Goal: Information Seeking & Learning: Learn about a topic

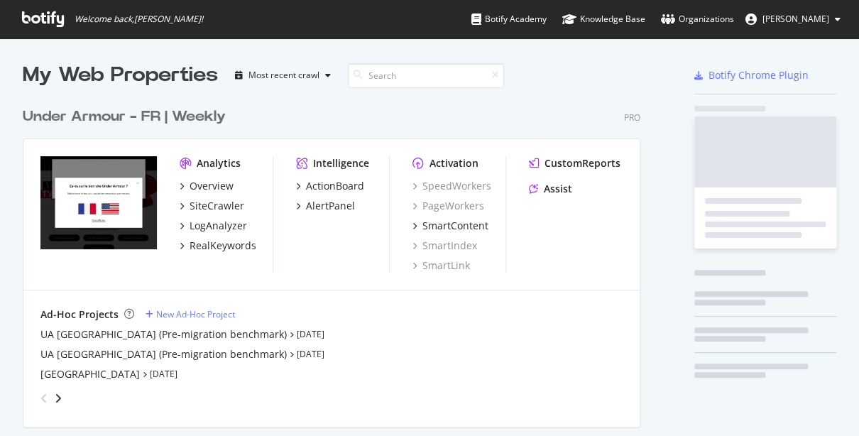
scroll to position [992, 620]
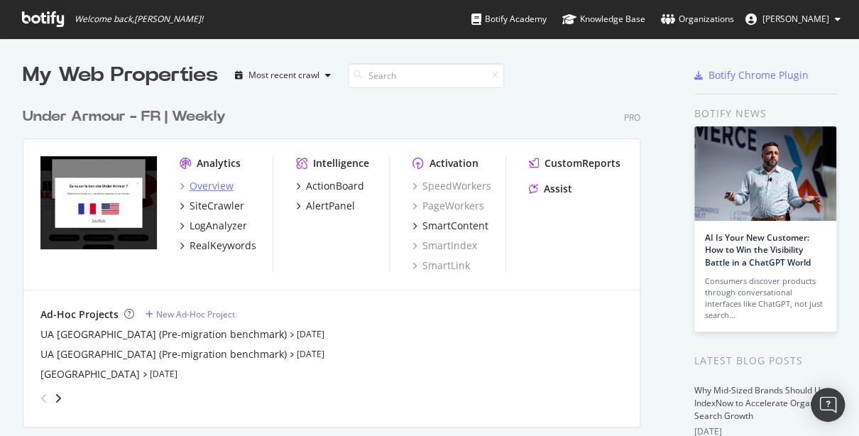
click at [219, 184] on div "Overview" at bounding box center [212, 186] width 44 height 14
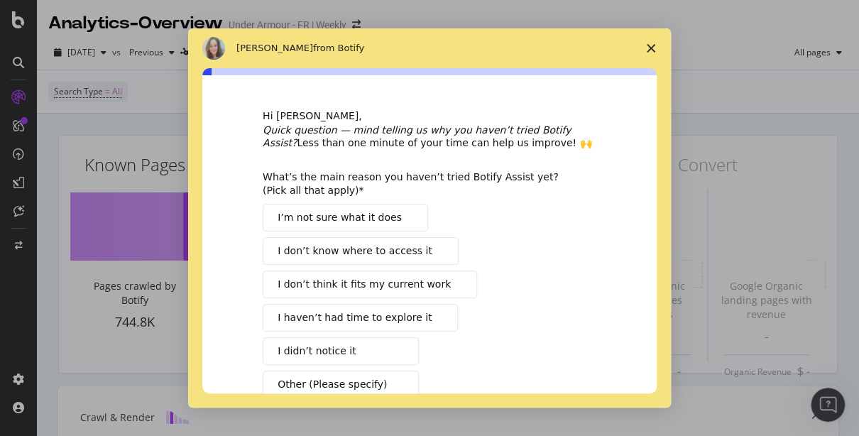
drag, startPoint x: 341, startPoint y: 212, endPoint x: 393, endPoint y: 251, distance: 65.3
click at [340, 212] on span "I’m not sure what it does" at bounding box center [340, 217] width 124 height 15
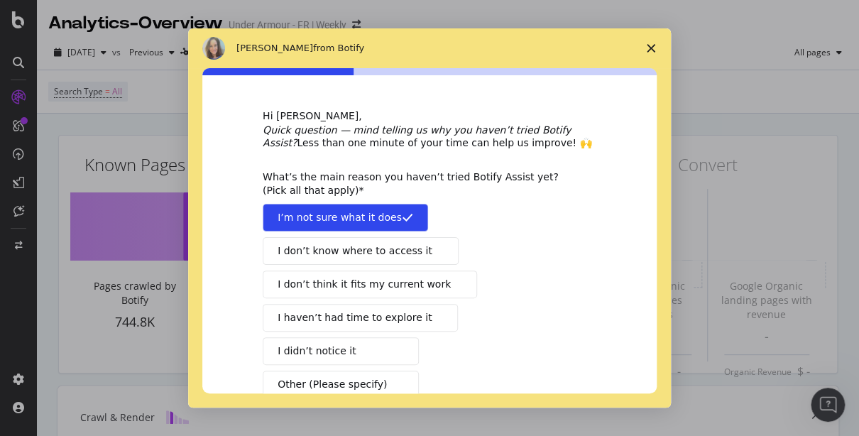
scroll to position [85, 0]
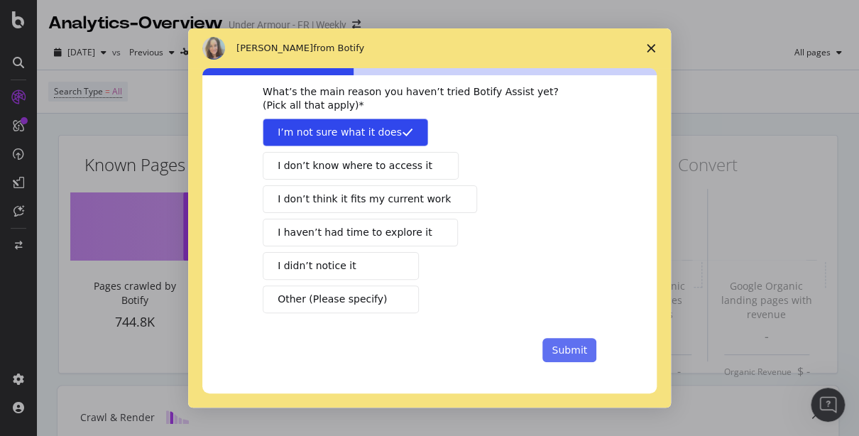
click at [567, 351] on button "Submit" at bounding box center [569, 350] width 54 height 24
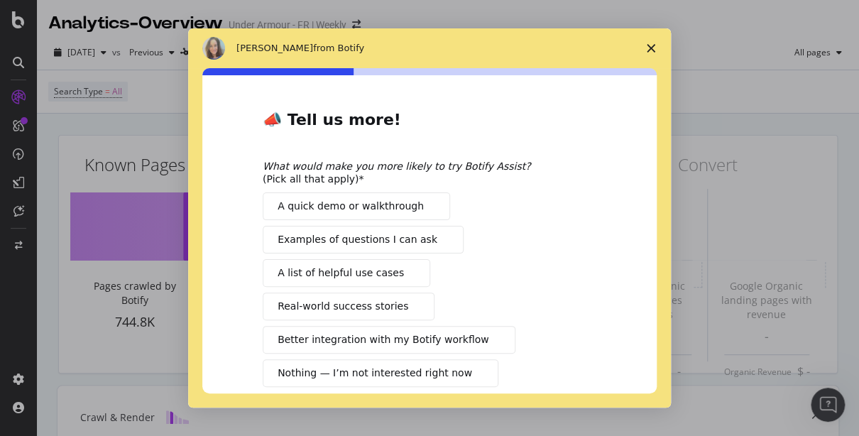
scroll to position [74, 0]
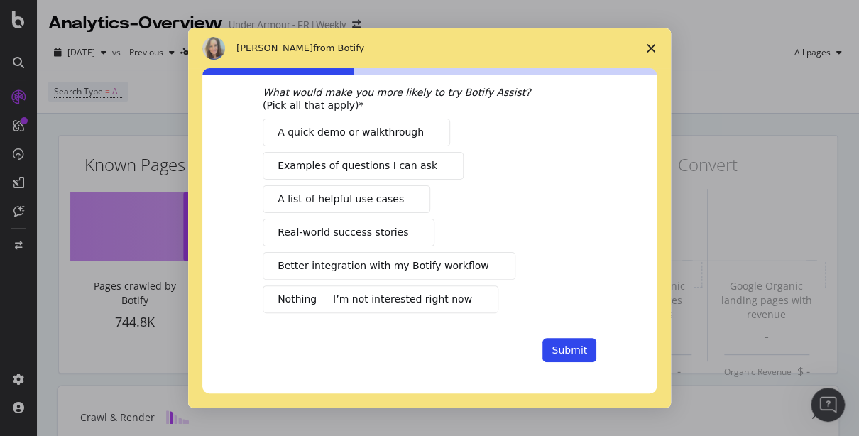
click at [647, 44] on icon "Close survey" at bounding box center [651, 48] width 9 height 9
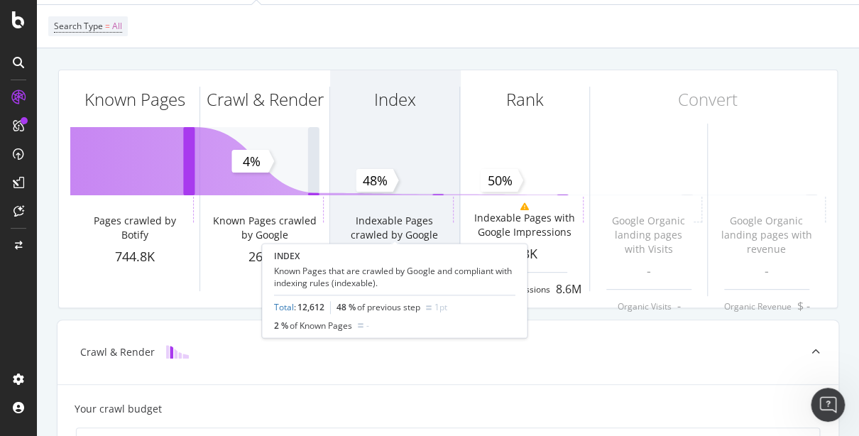
scroll to position [0, 0]
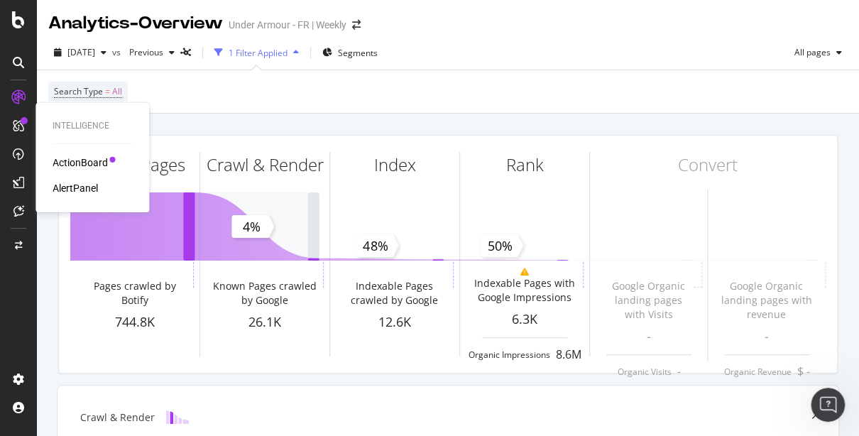
click at [77, 161] on div "ActionBoard" at bounding box center [80, 162] width 55 height 14
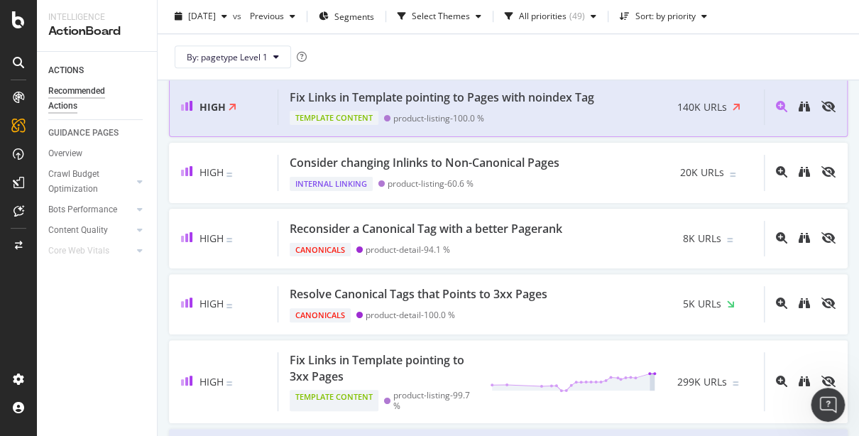
scroll to position [571, 0]
